Goal: Information Seeking & Learning: Check status

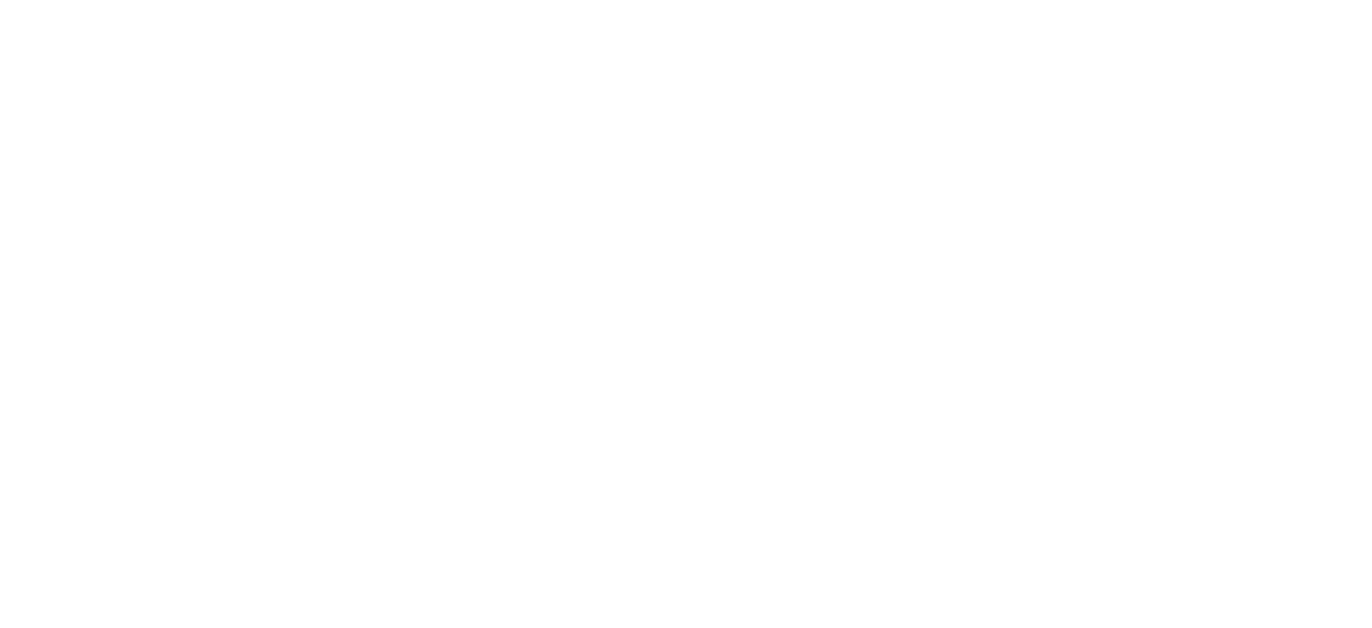
select select
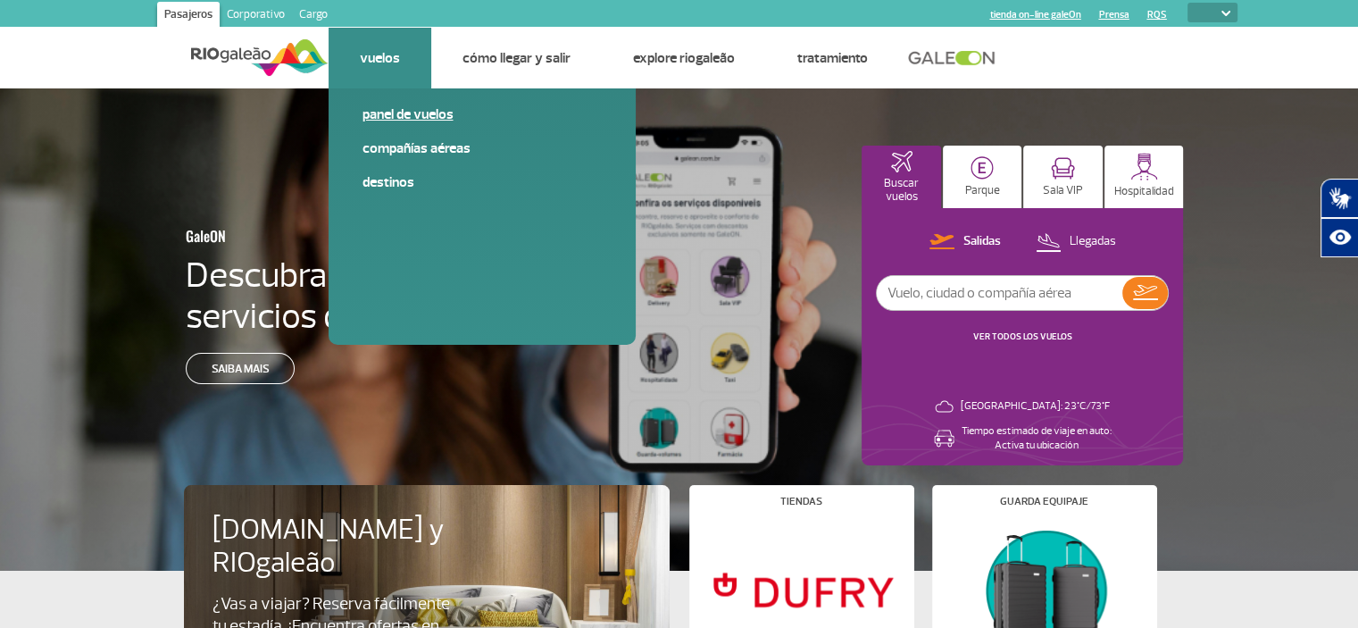
click at [378, 119] on link "Panel de vuelos" at bounding box center [482, 114] width 239 height 20
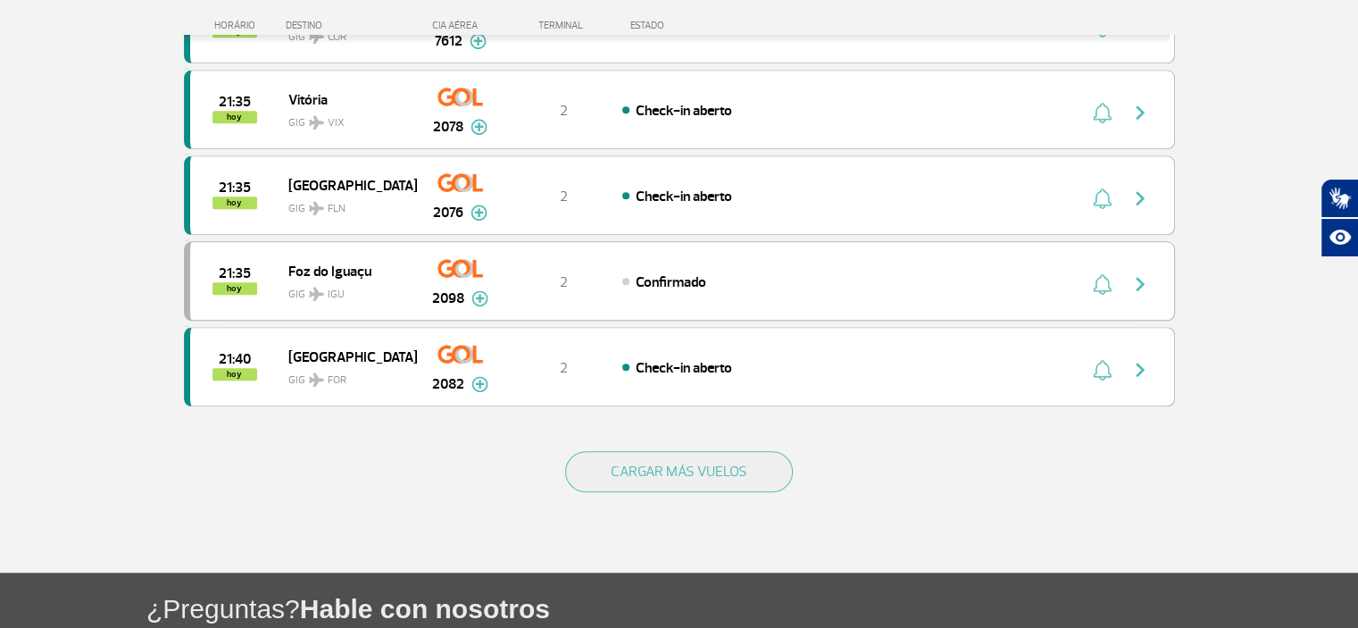
scroll to position [1617, 0]
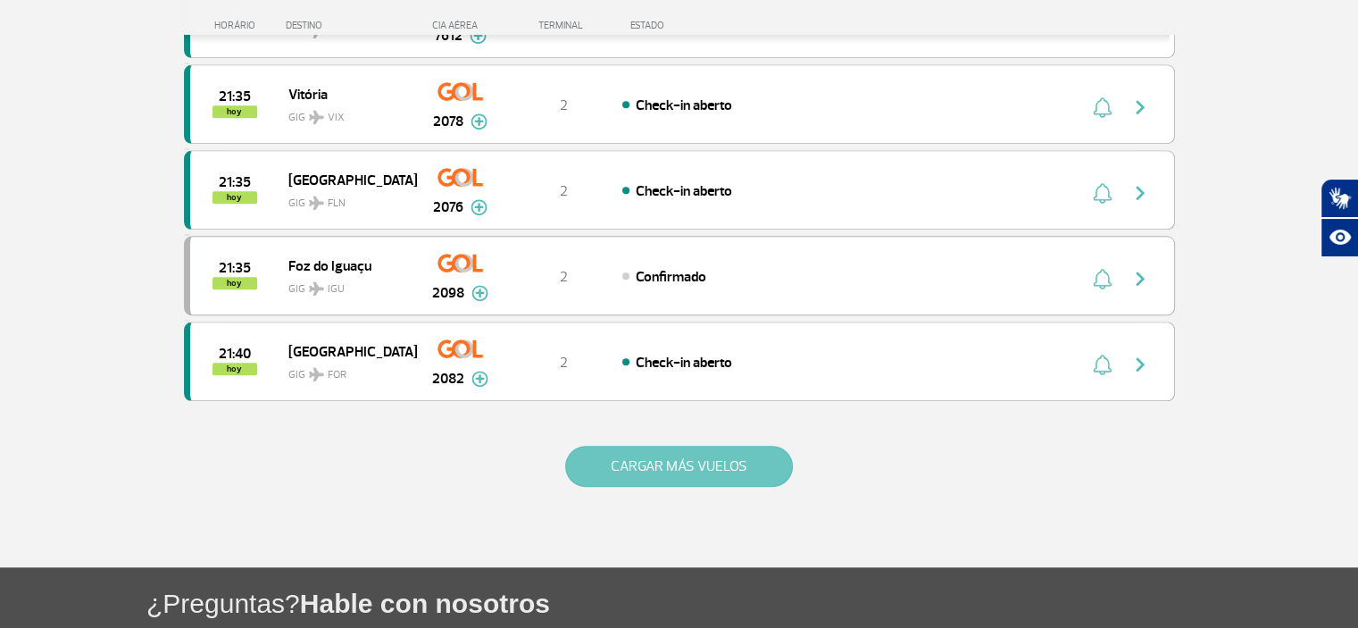
click at [732, 464] on button "CARGAR MÁS VUELOS" at bounding box center [679, 466] width 228 height 41
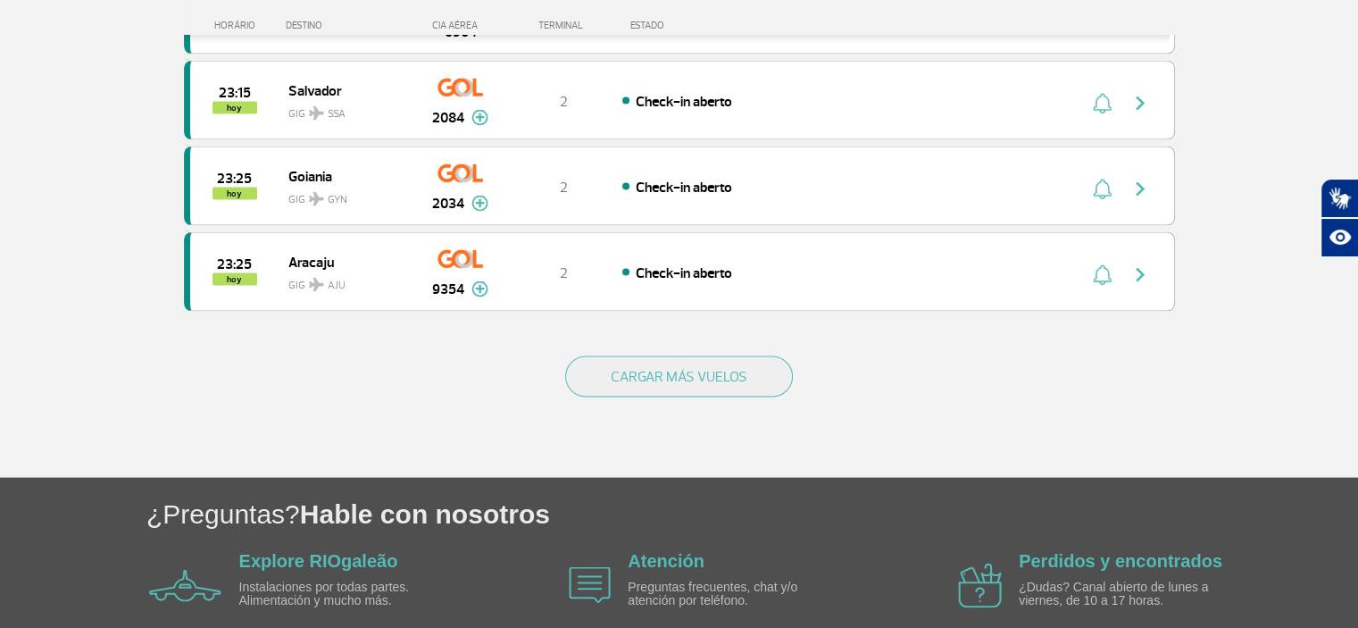
scroll to position [3477, 0]
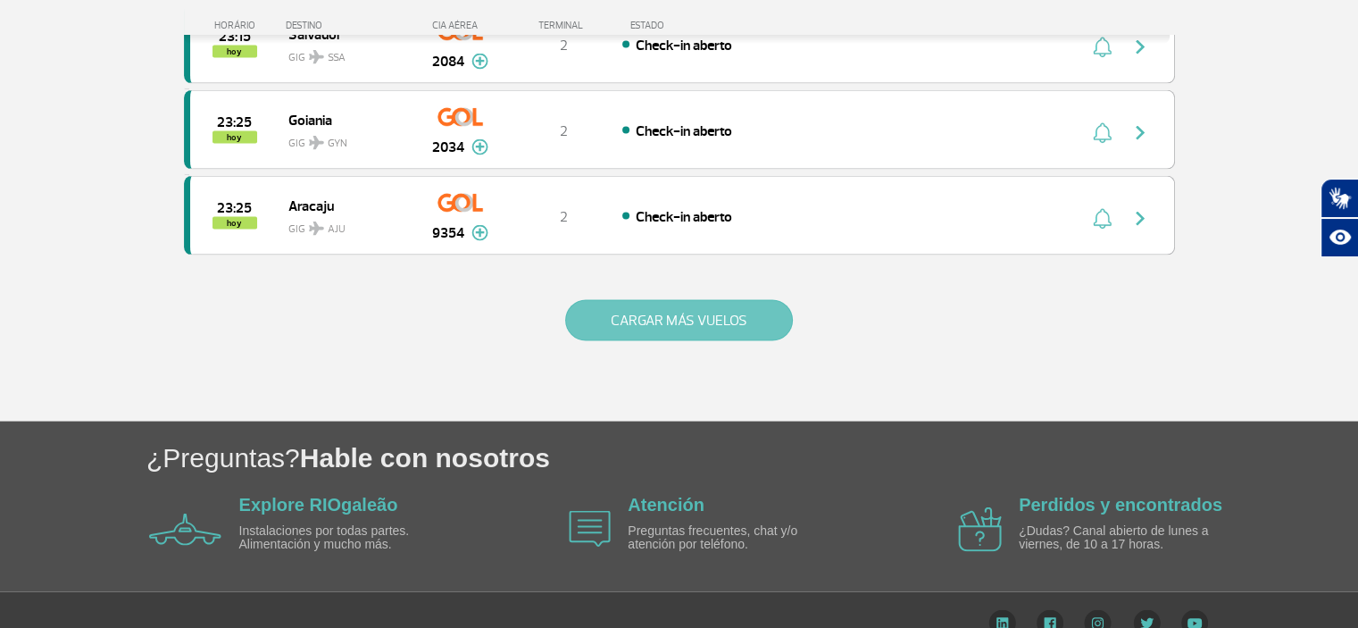
click at [663, 300] on button "CARGAR MÁS VUELOS" at bounding box center [679, 320] width 228 height 41
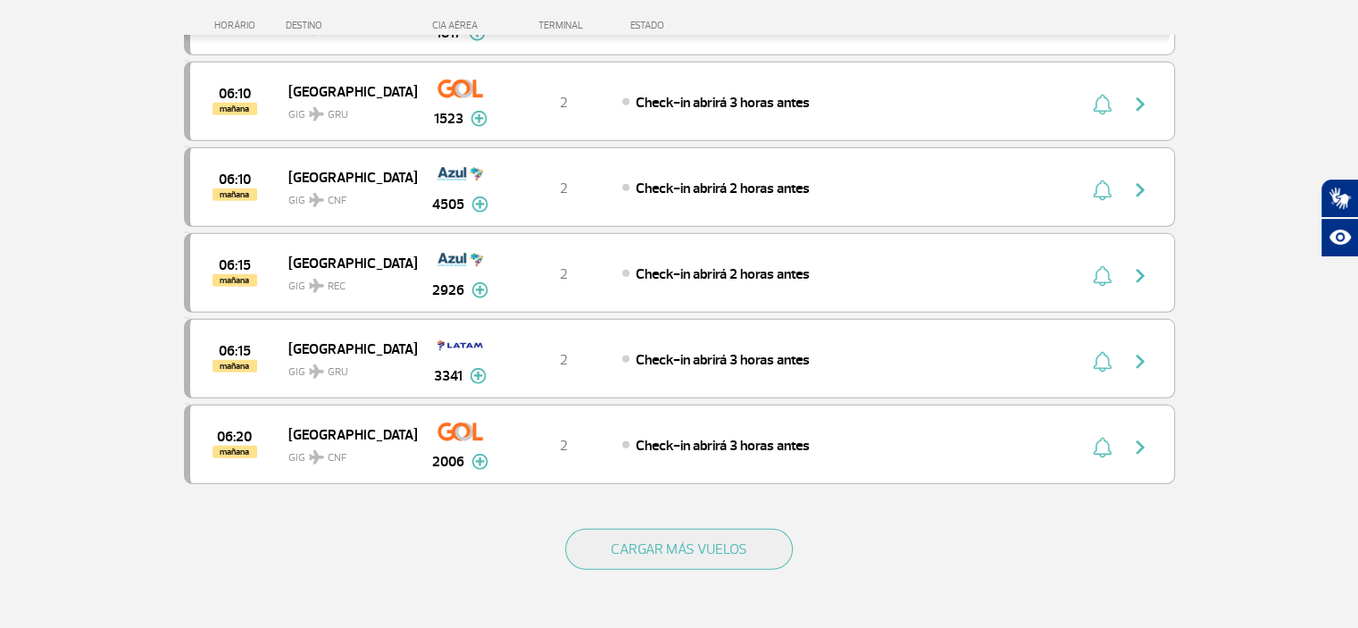
scroll to position [5159, 0]
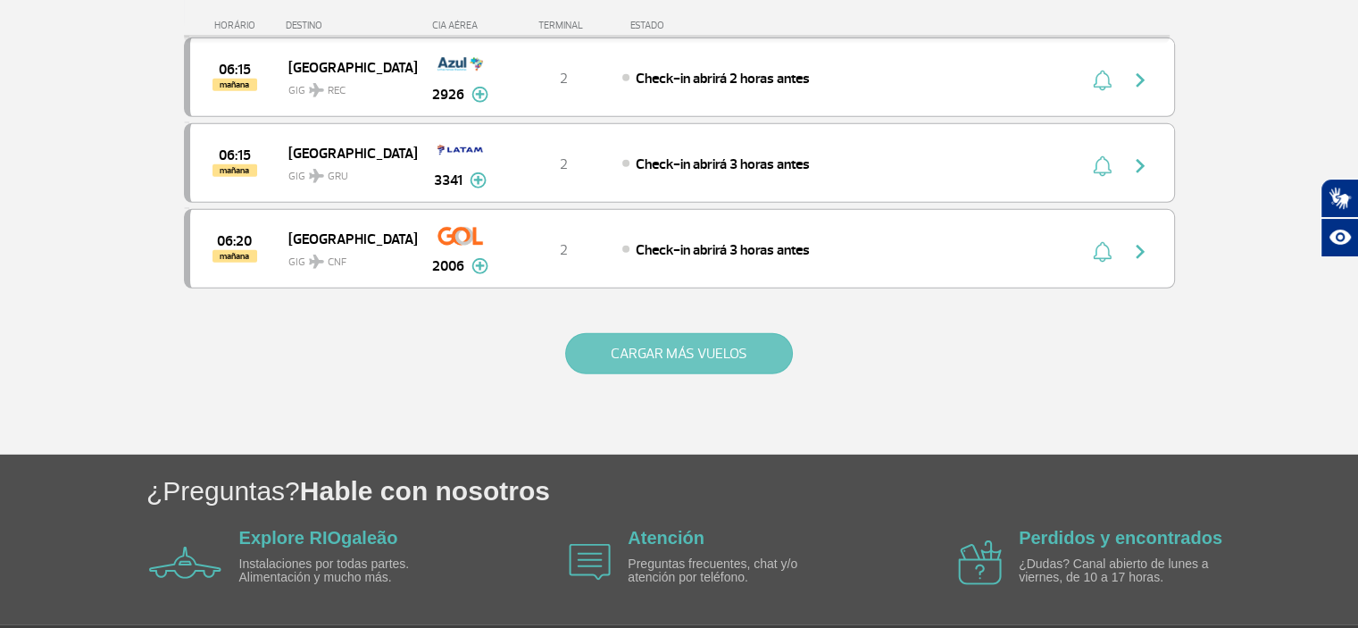
click at [728, 333] on button "CARGAR MÁS VUELOS" at bounding box center [679, 353] width 228 height 41
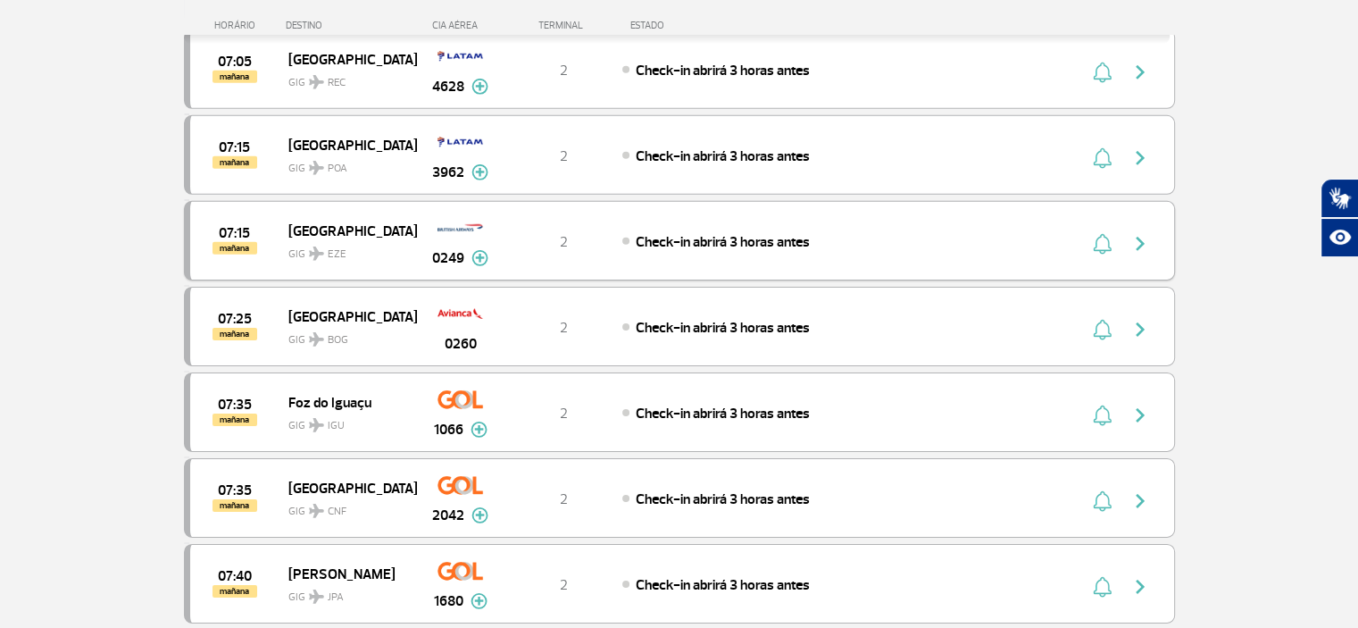
scroll to position [5665, 0]
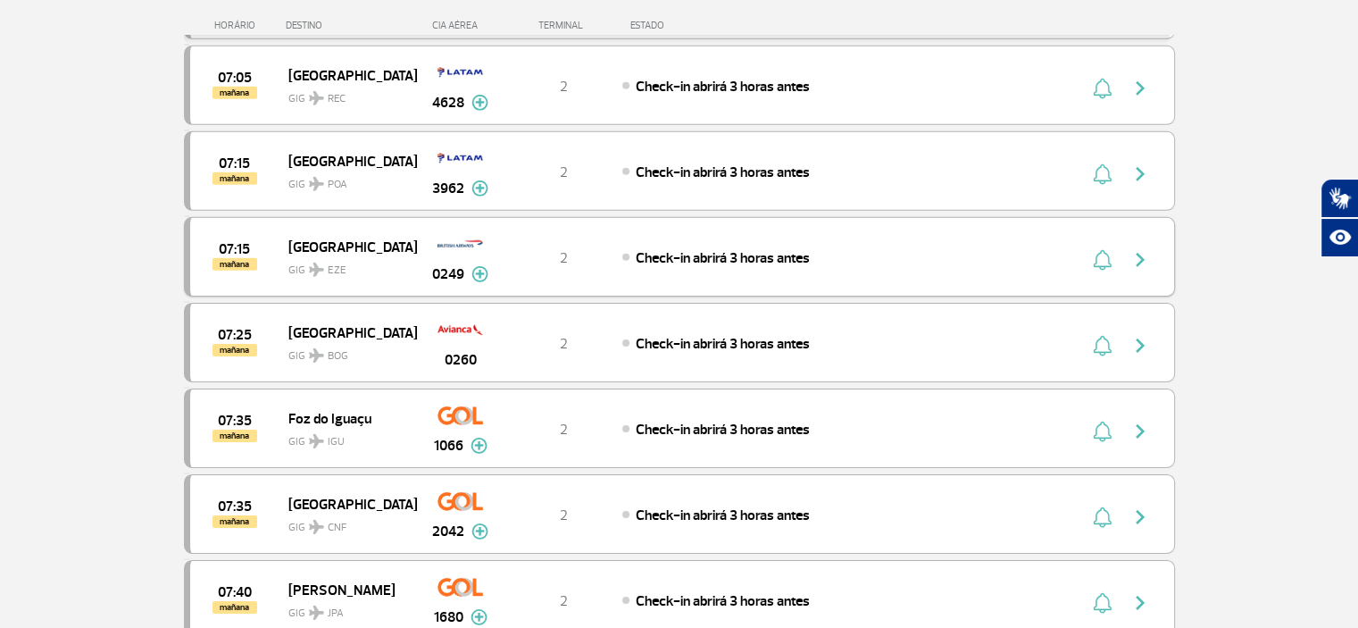
click at [443, 229] on img at bounding box center [461, 244] width 46 height 30
click at [1141, 249] on img "button" at bounding box center [1140, 259] width 21 height 21
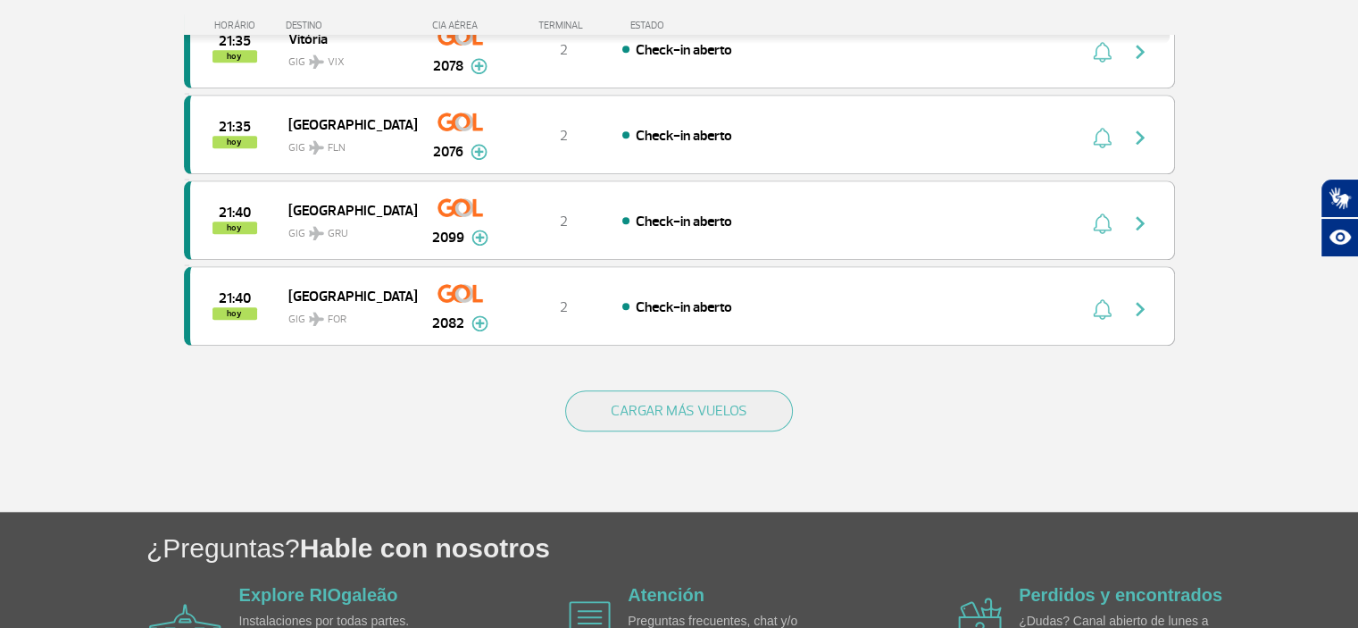
scroll to position [1776, 0]
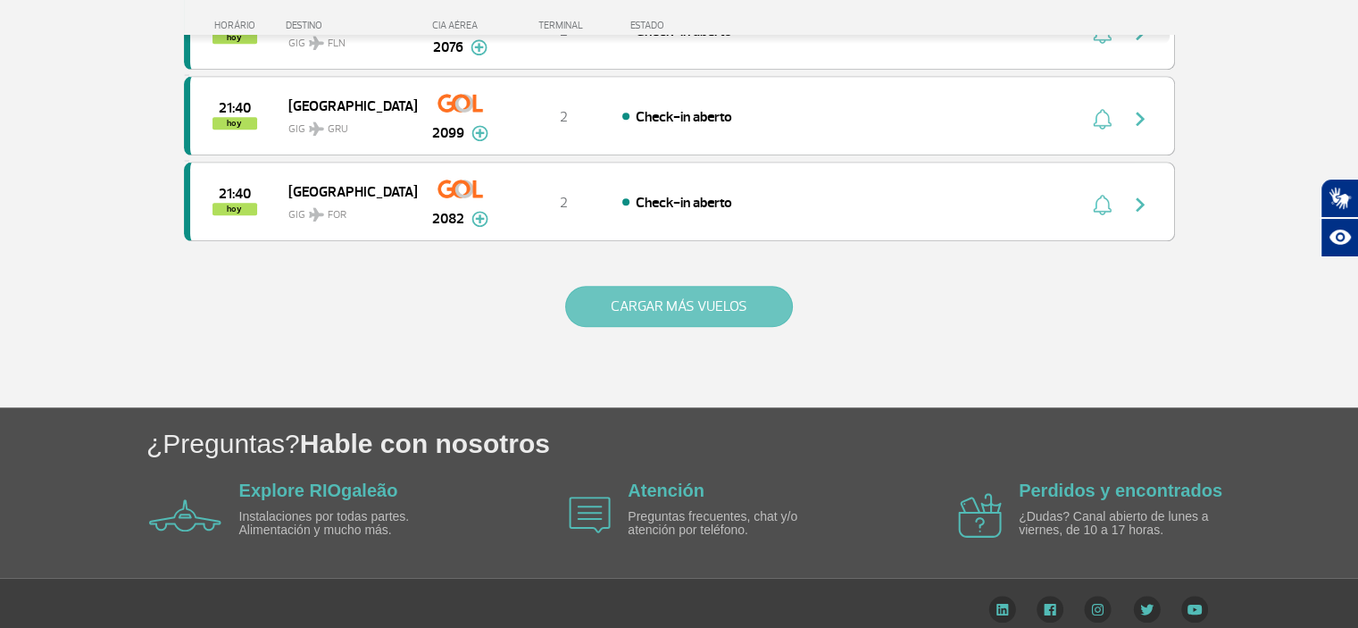
click at [710, 288] on button "CARGAR MÁS VUELOS" at bounding box center [679, 306] width 228 height 41
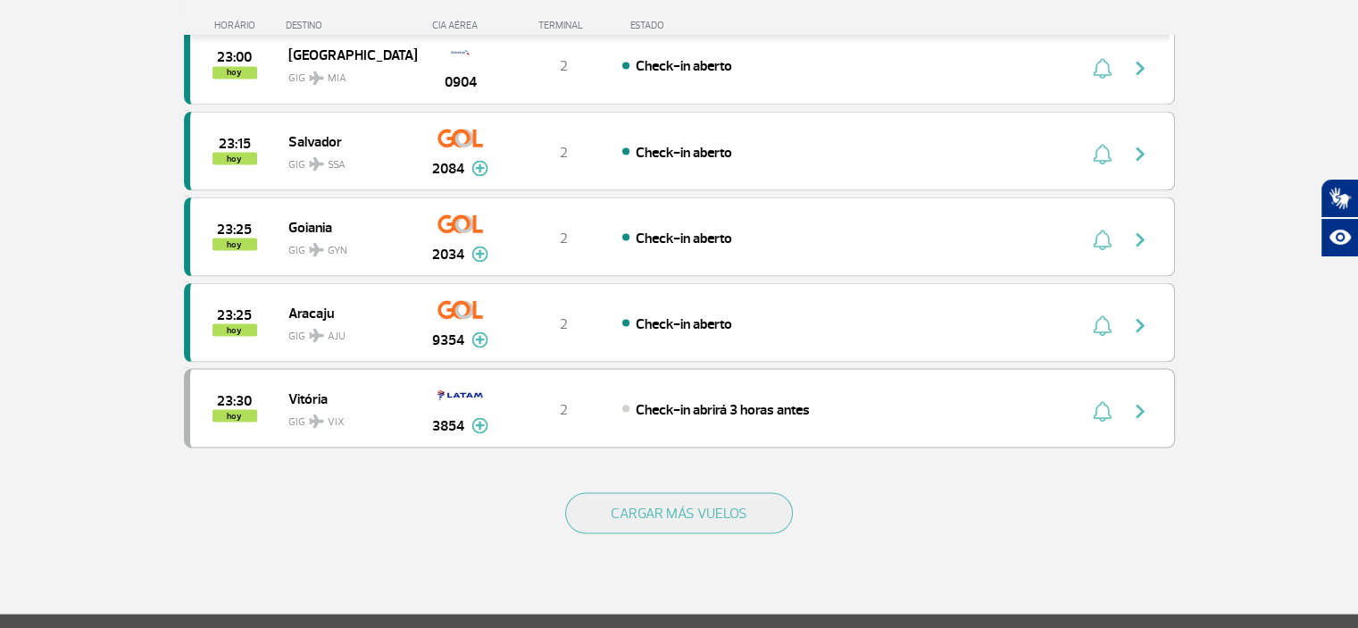
scroll to position [3330, 0]
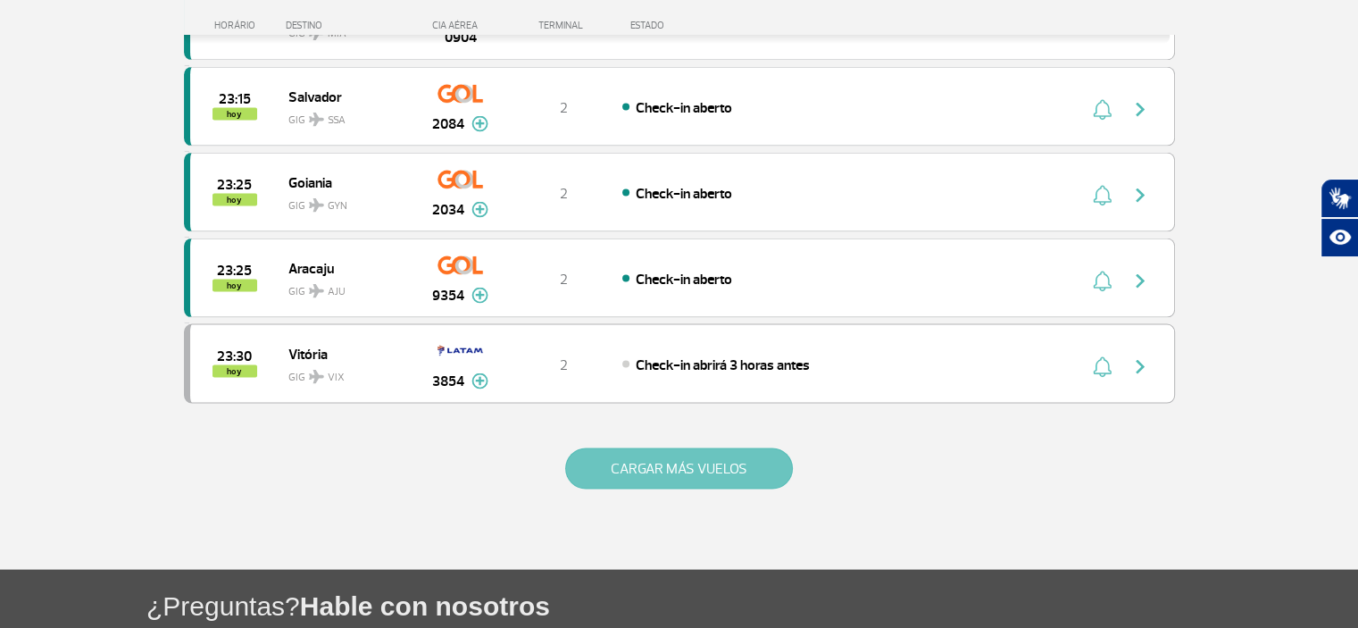
click at [725, 447] on button "CARGAR MÁS VUELOS" at bounding box center [679, 467] width 228 height 41
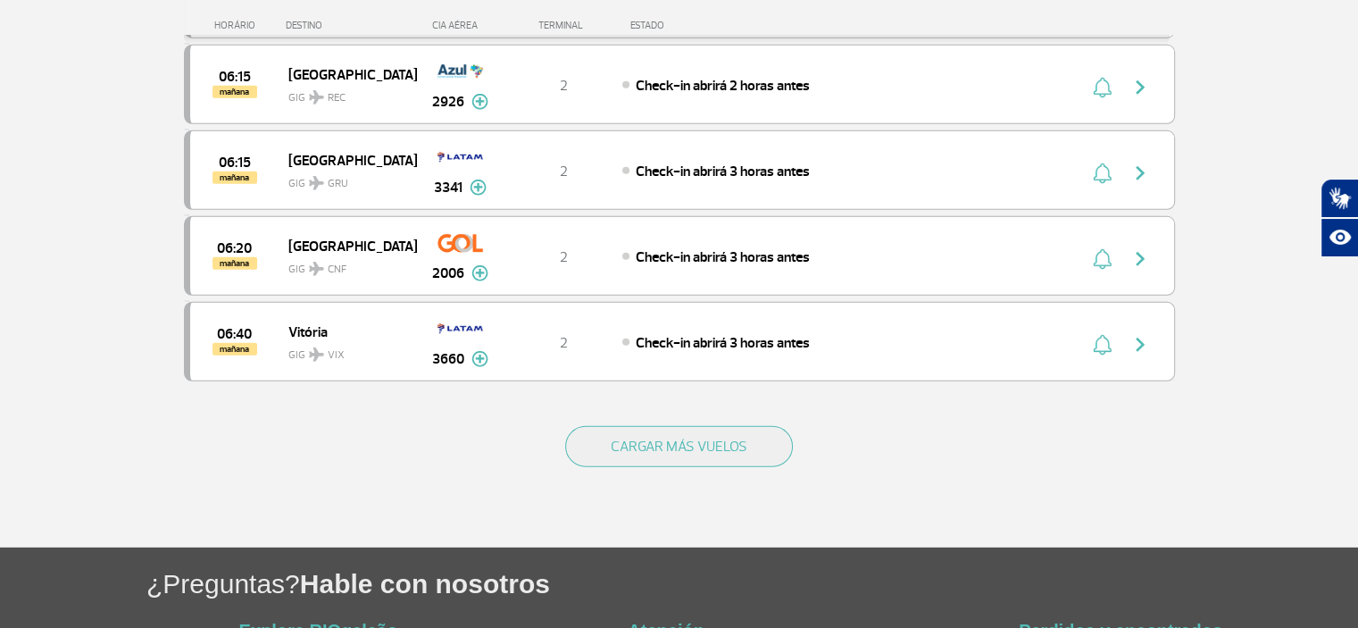
scroll to position [5177, 0]
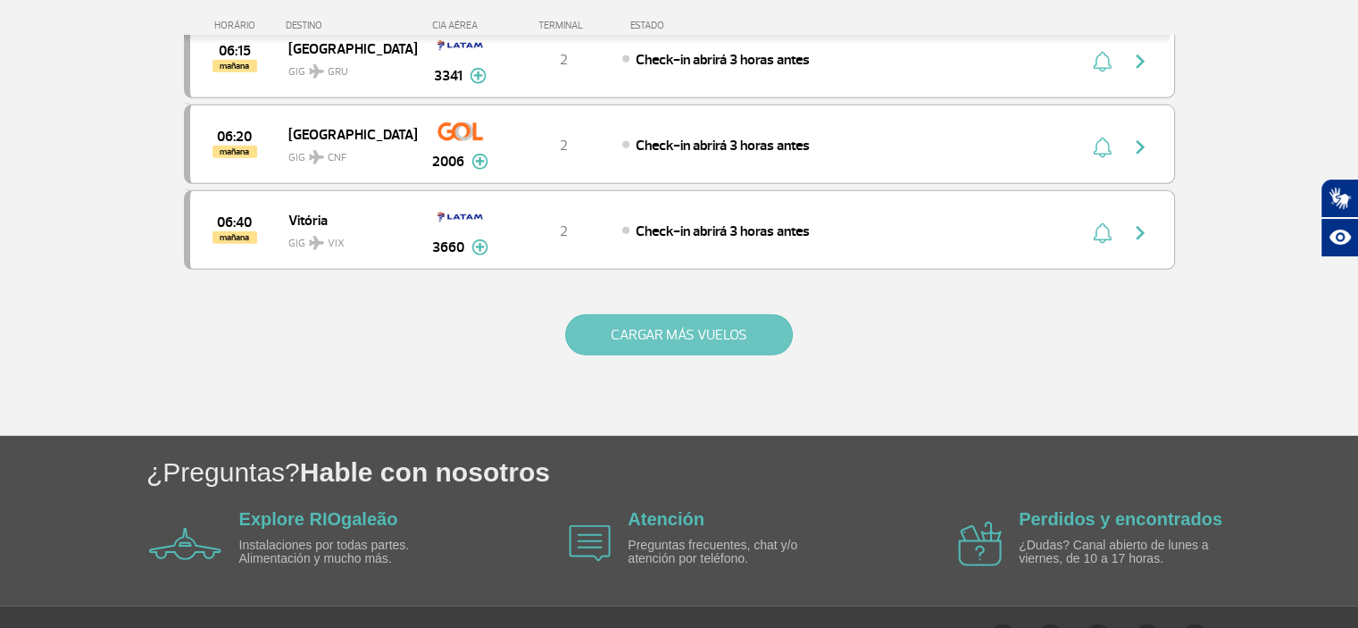
click at [658, 314] on button "CARGAR MÁS VUELOS" at bounding box center [679, 334] width 228 height 41
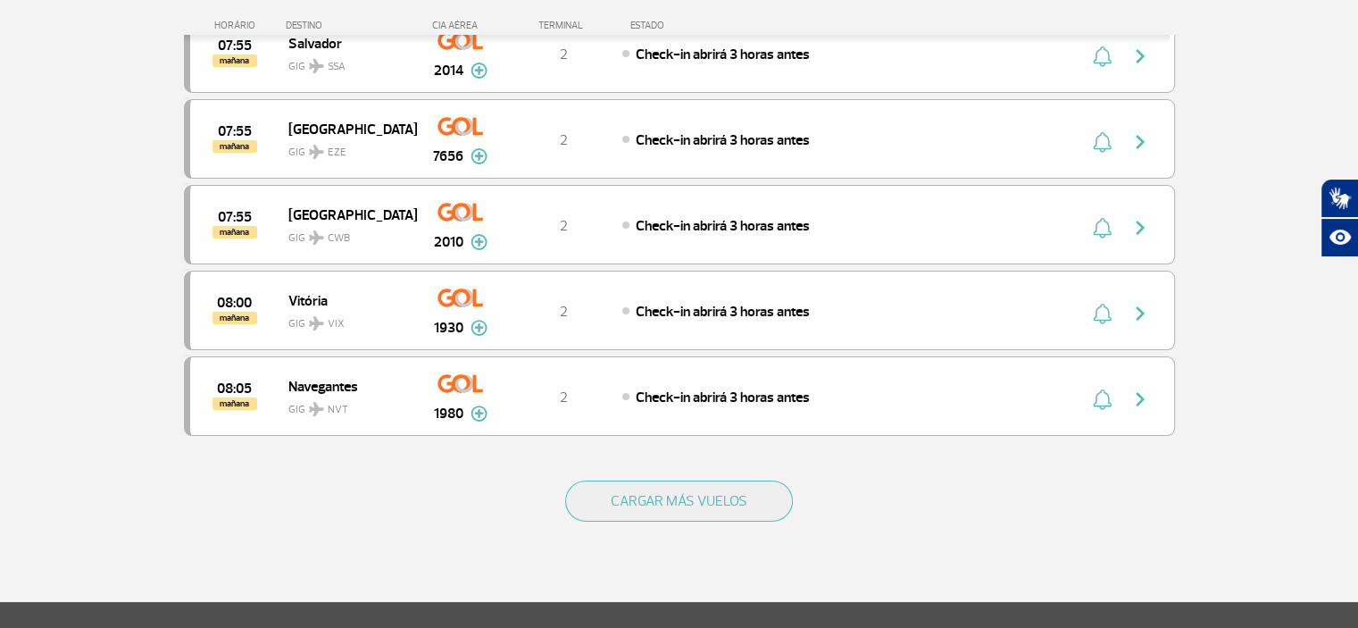
scroll to position [6577, 0]
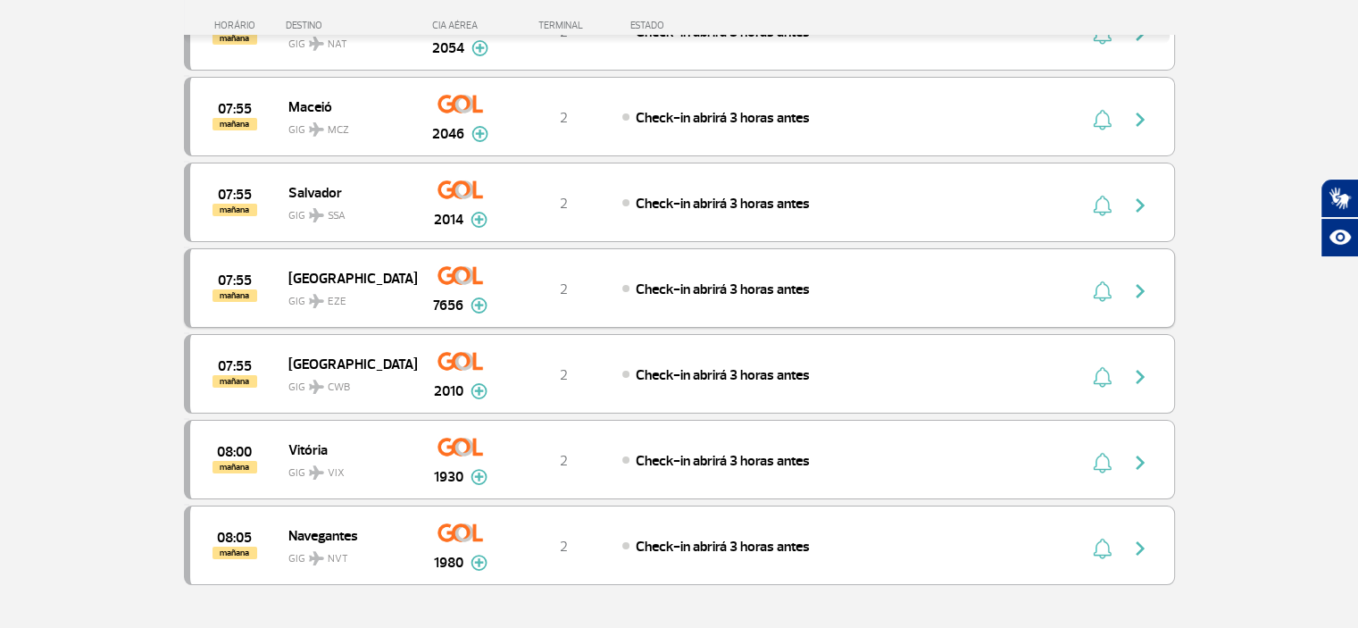
click at [477, 297] on img at bounding box center [479, 305] width 17 height 16
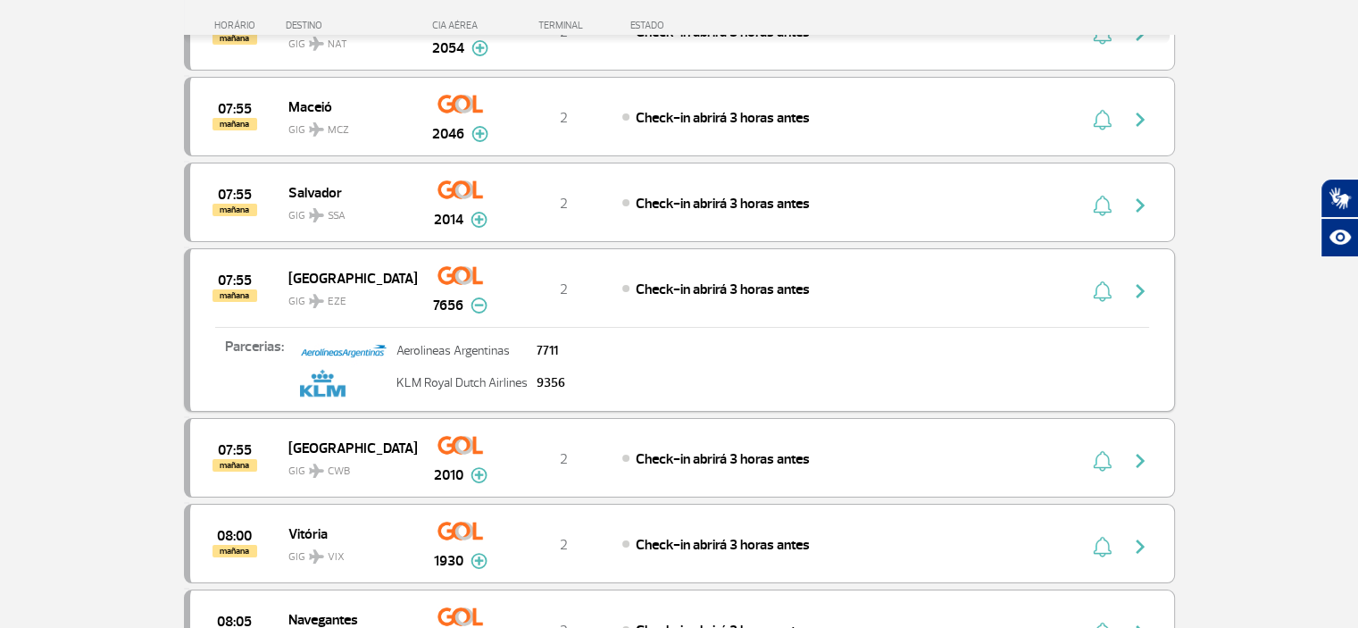
click at [477, 297] on img at bounding box center [479, 305] width 17 height 16
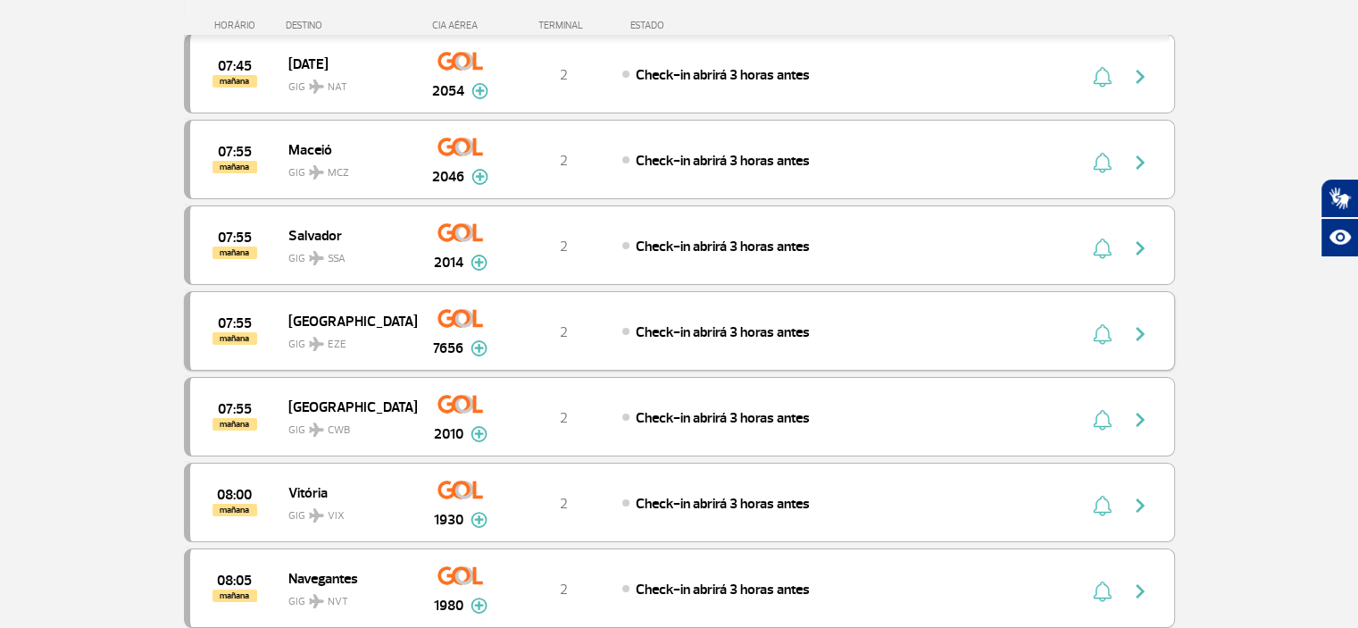
scroll to position [6525, 0]
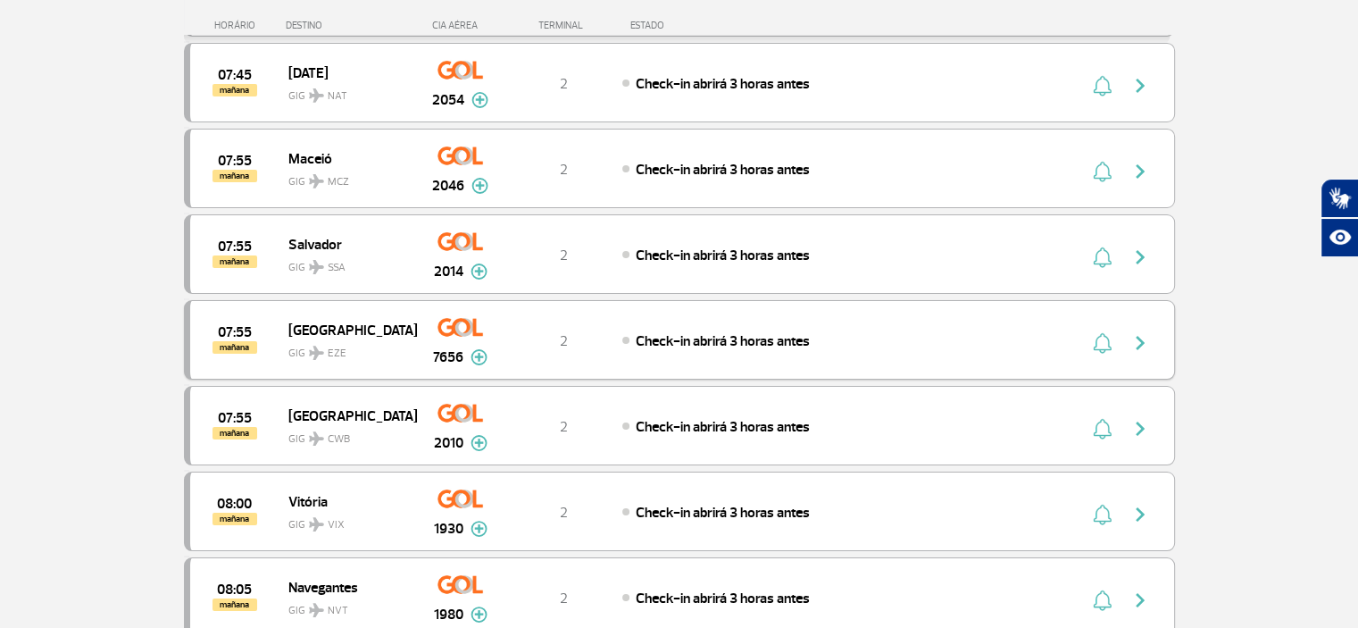
click at [1136, 332] on img "button" at bounding box center [1140, 342] width 21 height 21
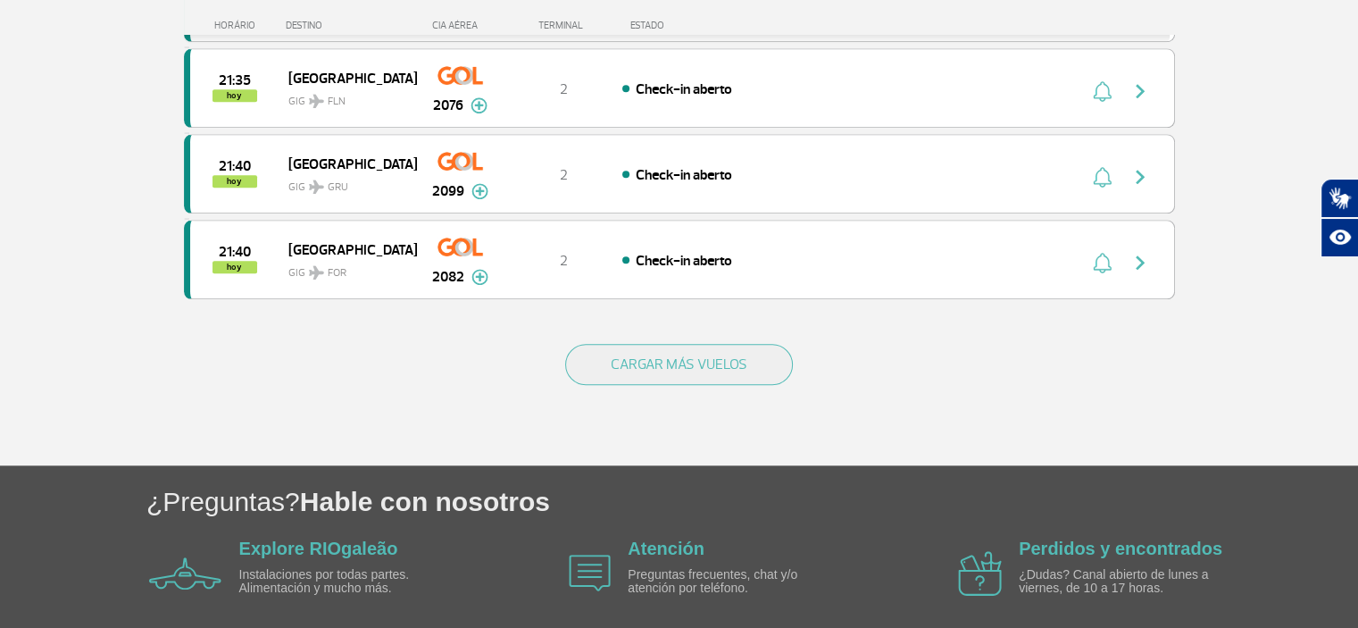
scroll to position [1759, 0]
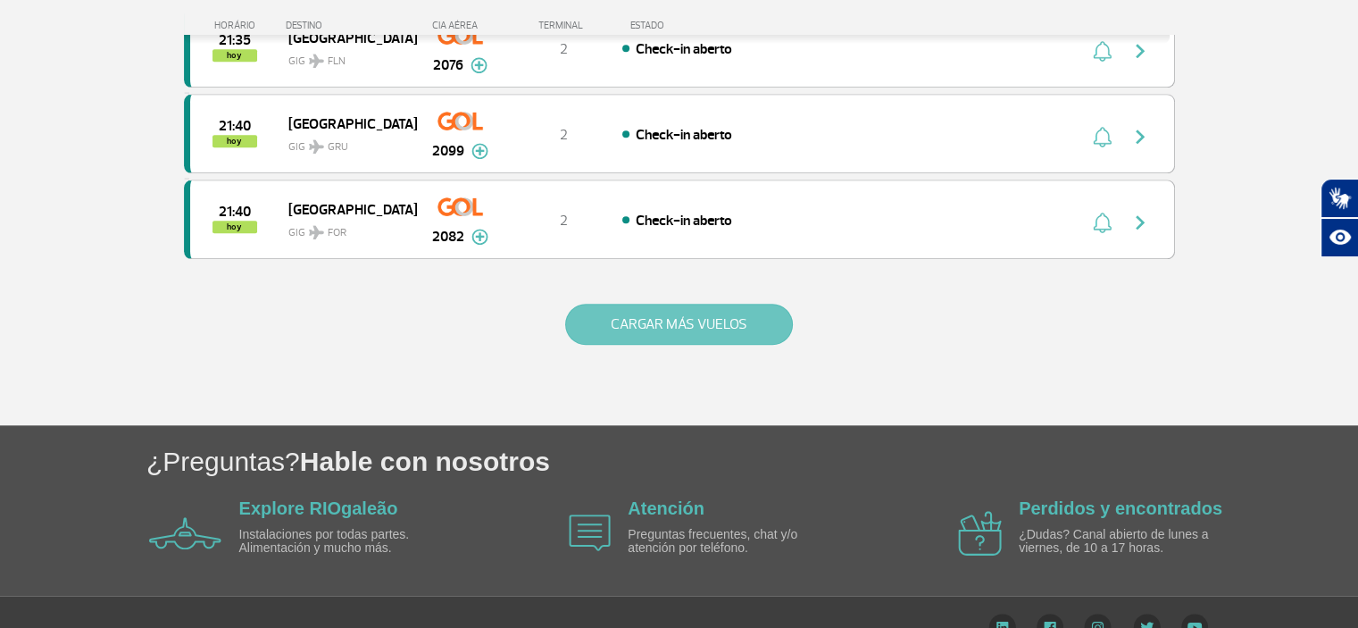
click at [604, 313] on button "CARGAR MÁS VUELOS" at bounding box center [679, 324] width 228 height 41
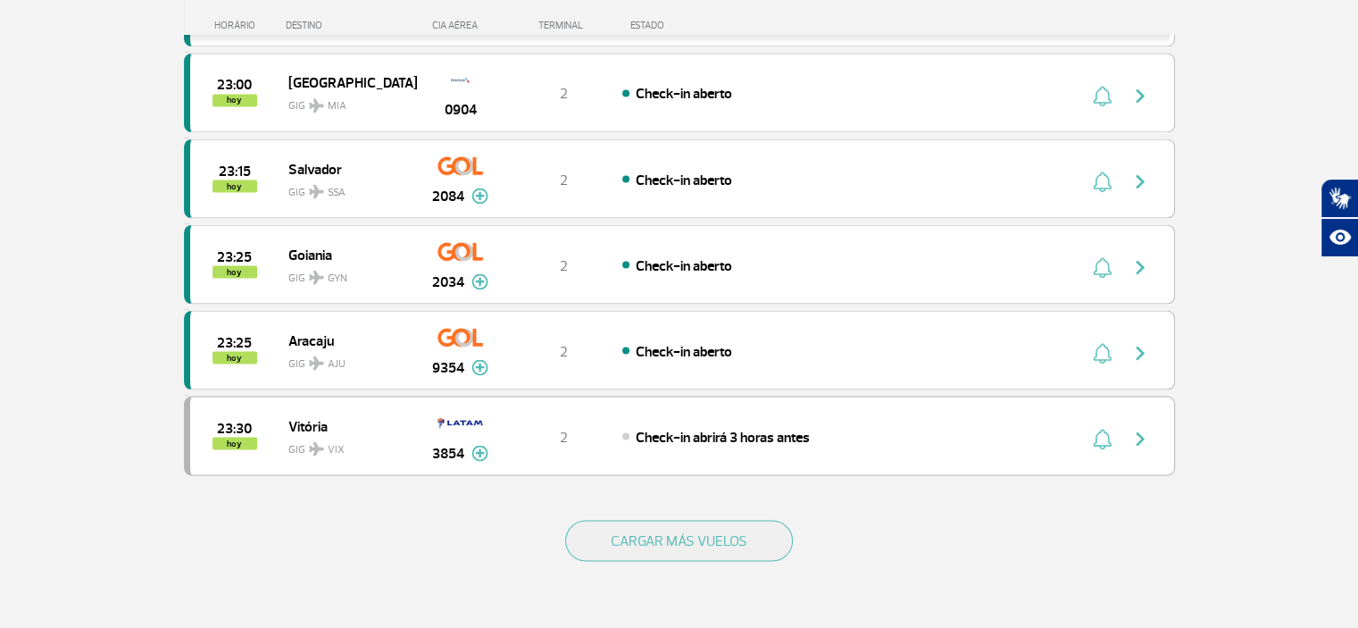
scroll to position [3477, 0]
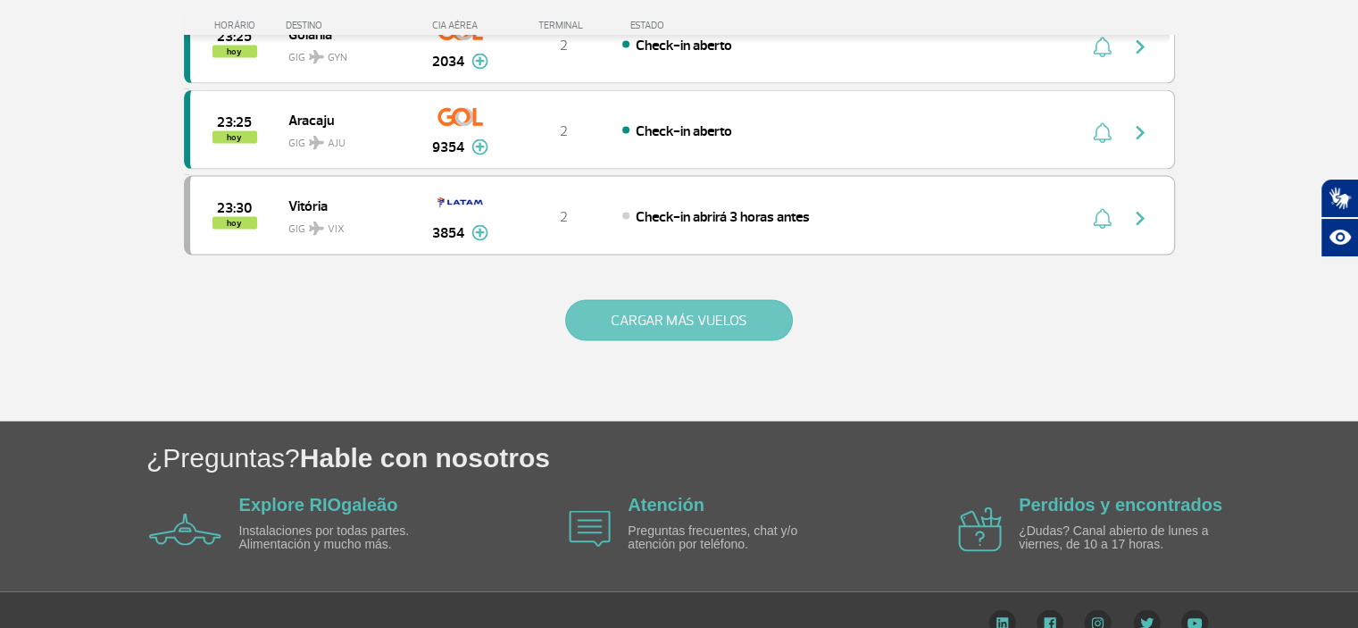
click at [630, 300] on button "CARGAR MÁS VUELOS" at bounding box center [679, 320] width 228 height 41
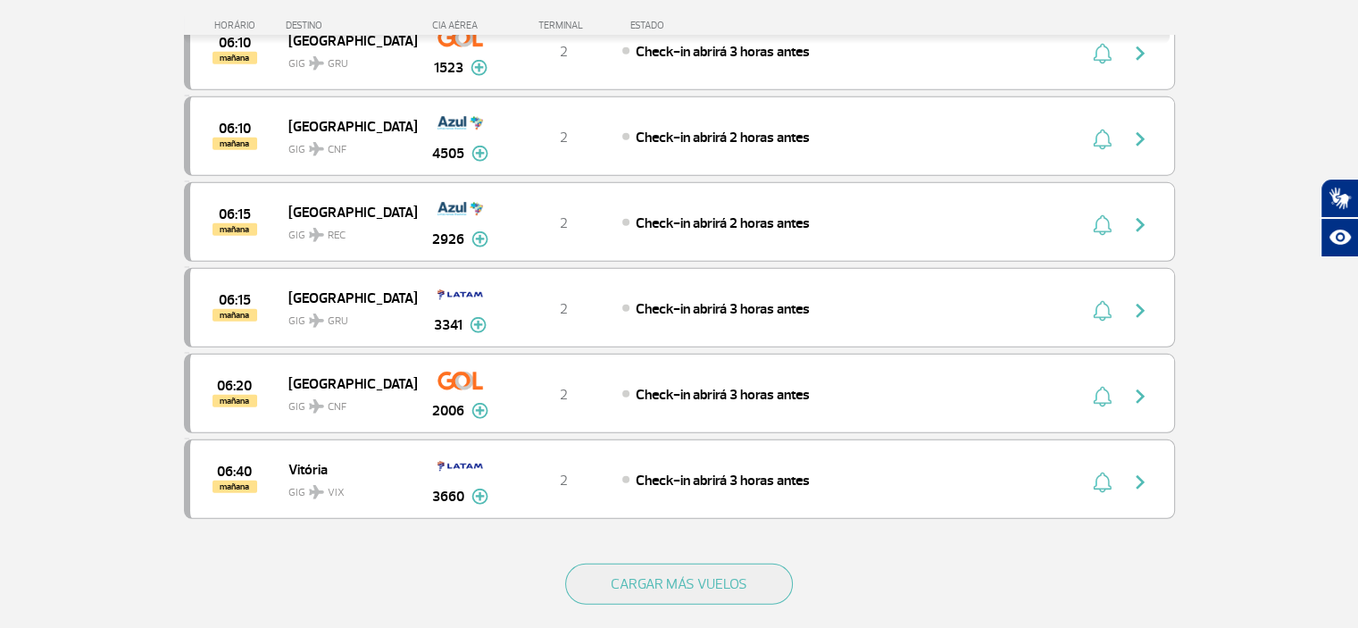
scroll to position [5177, 0]
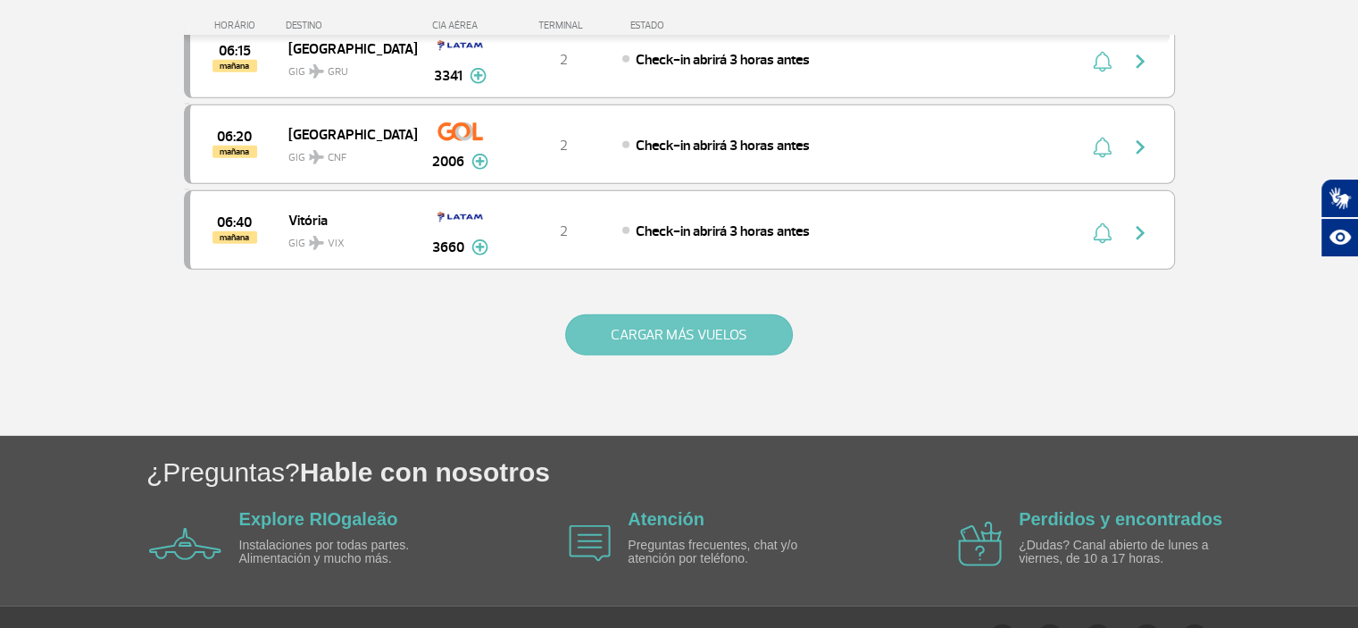
click at [669, 314] on button "CARGAR MÁS VUELOS" at bounding box center [679, 334] width 228 height 41
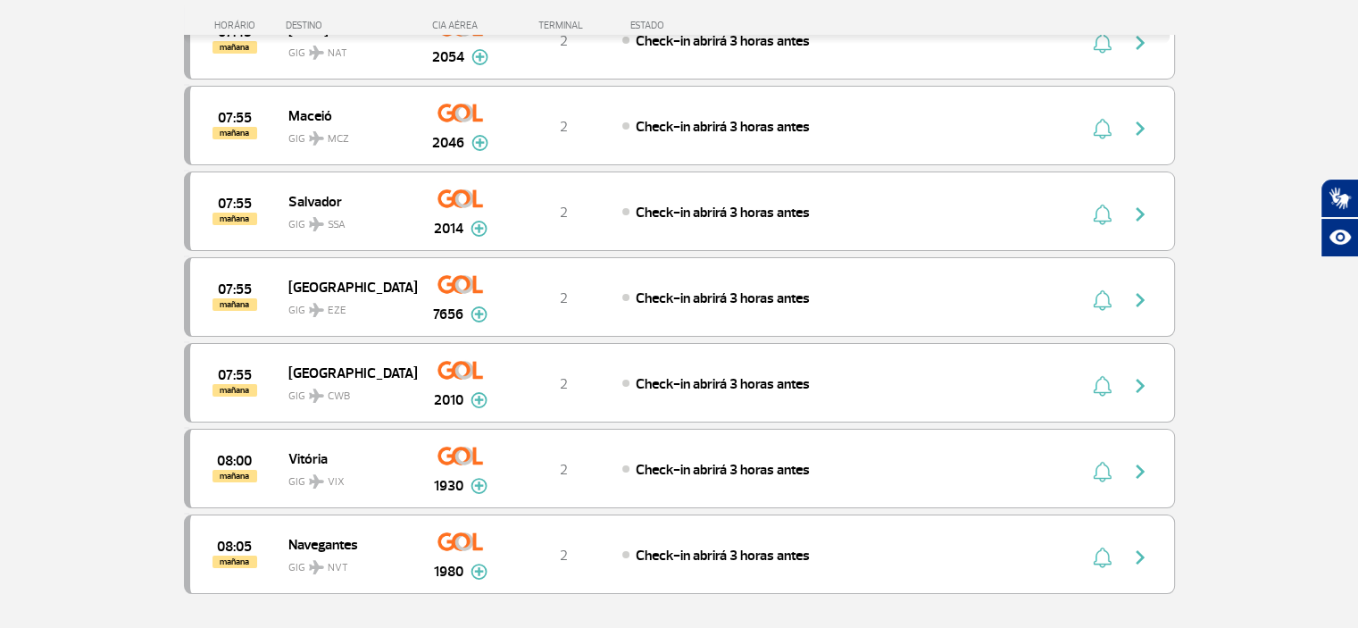
scroll to position [6532, 0]
